Goal: Transaction & Acquisition: Purchase product/service

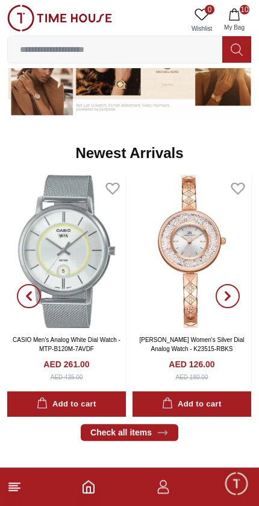
scroll to position [753, 0]
click at [196, 248] on img at bounding box center [192, 251] width 119 height 152
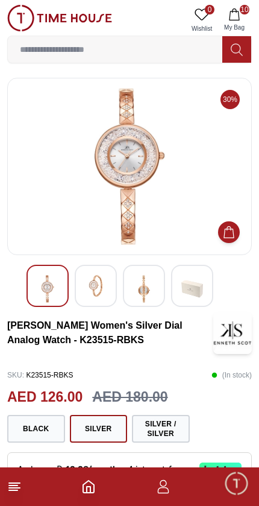
click at [97, 287] on img at bounding box center [96, 286] width 22 height 22
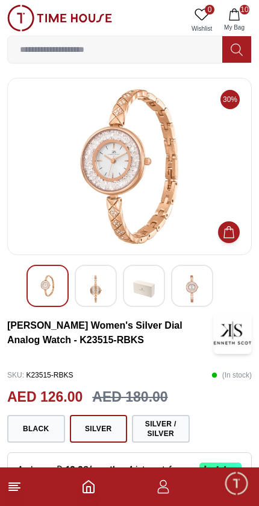
click at [42, 290] on img at bounding box center [48, 286] width 22 height 22
click at [49, 288] on img at bounding box center [48, 286] width 22 height 22
click at [168, 433] on button "Silver / Silver" at bounding box center [161, 429] width 58 height 28
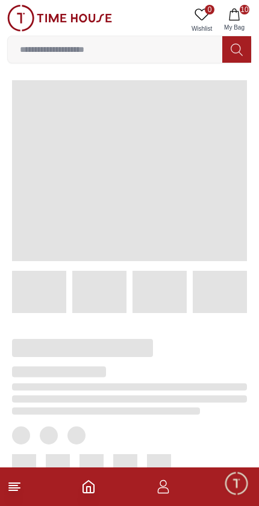
click at [14, 492] on icon at bounding box center [14, 486] width 14 height 14
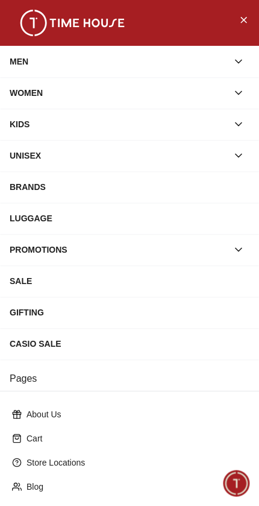
click at [135, 90] on div "WOMEN" at bounding box center [119, 93] width 218 height 22
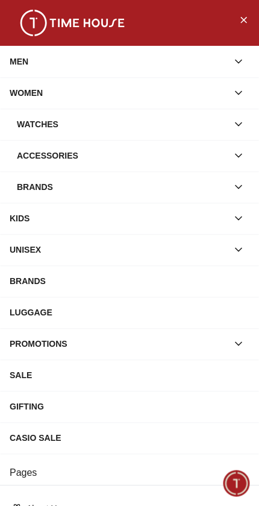
click at [148, 120] on div "Watches" at bounding box center [122, 124] width 211 height 22
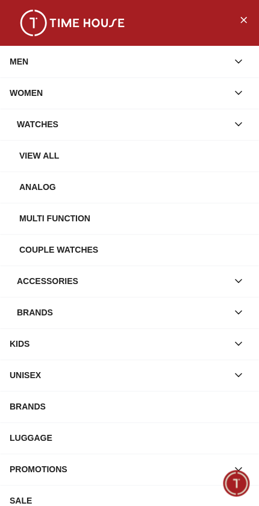
click at [125, 155] on div "View all" at bounding box center [134, 156] width 230 height 22
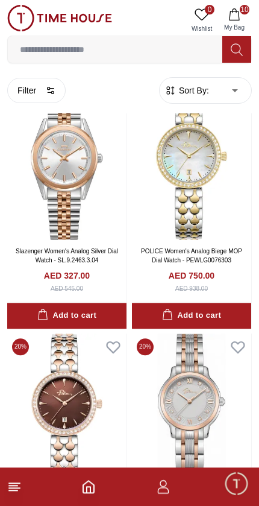
scroll to position [57, 0]
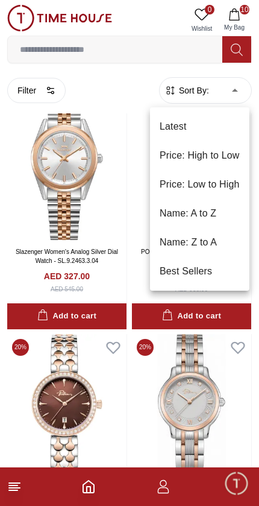
click at [225, 180] on li "Price: Low to High" at bounding box center [199, 184] width 99 height 29
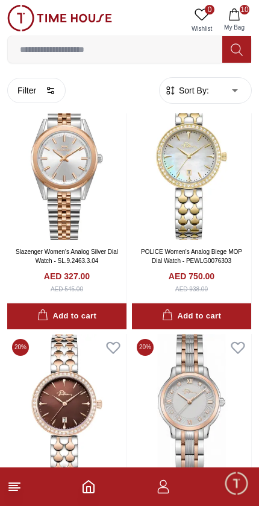
type input "*"
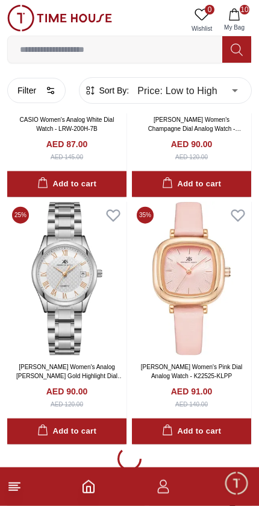
scroll to position [2169, 0]
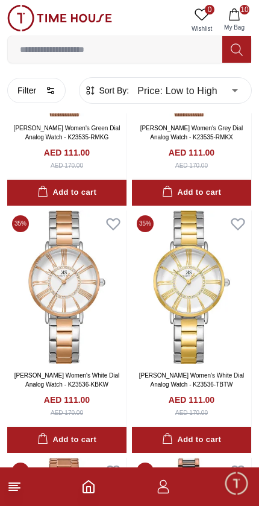
scroll to position [6611, 0]
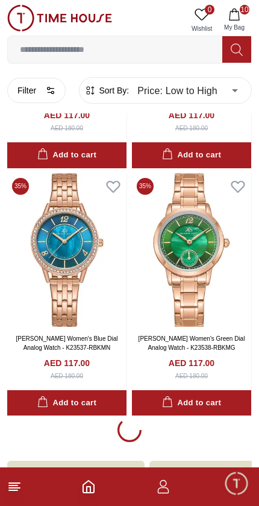
scroll to position [9677, 0]
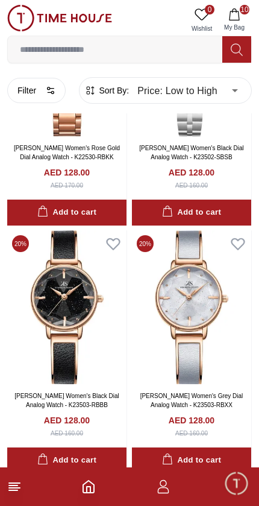
scroll to position [16502, 0]
